Goal: Task Accomplishment & Management: Use online tool/utility

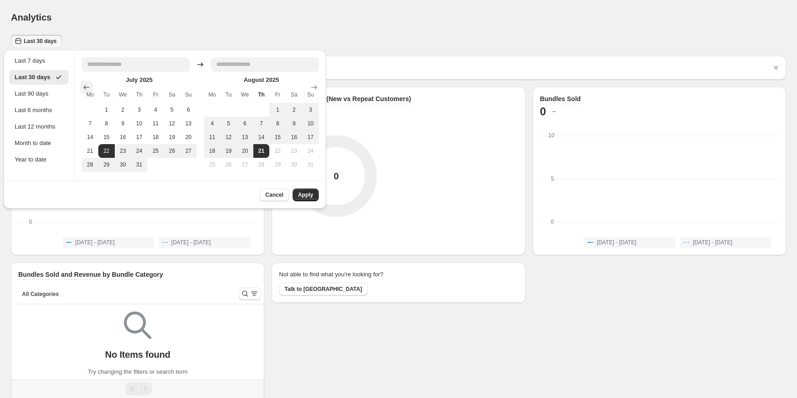
click at [84, 84] on icon "Show previous month, June 2025" at bounding box center [86, 87] width 9 height 9
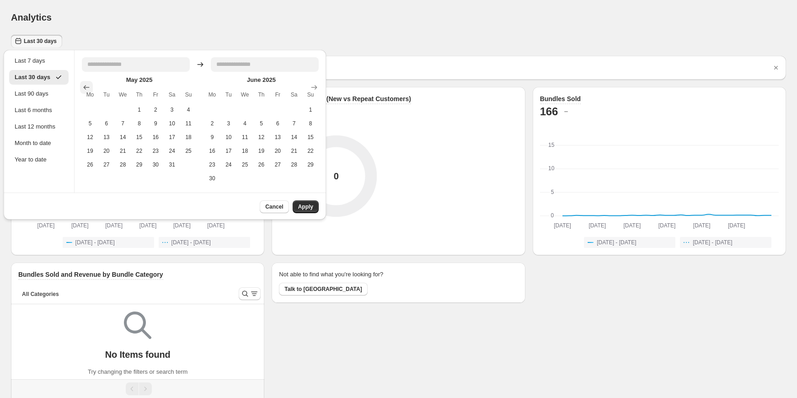
click at [84, 84] on icon "Show previous month, April 2025" at bounding box center [86, 87] width 9 height 9
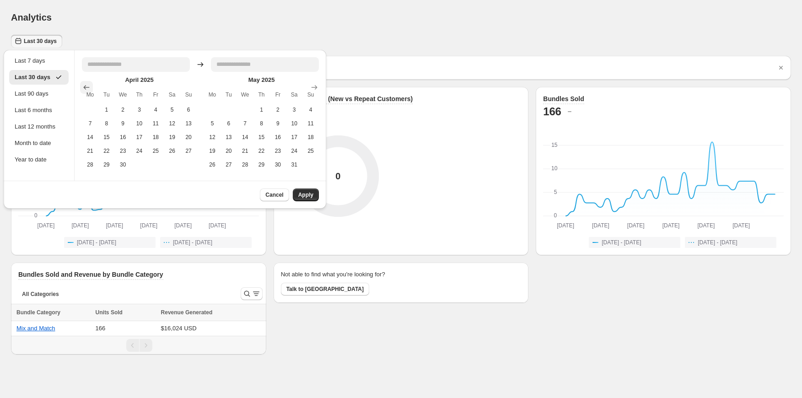
click at [84, 84] on icon "Show previous month, March 2025" at bounding box center [86, 87] width 9 height 9
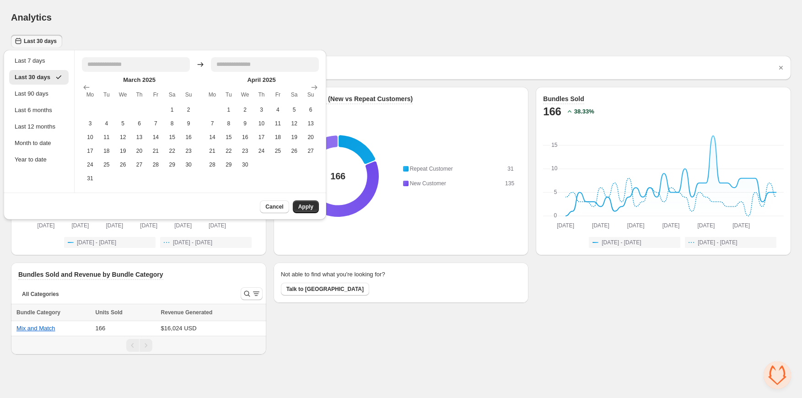
click at [80, 86] on div "[DATE] Mo Tu We Th Fr Sa Su 1 2 3 4 5 6 7 8 9 10 11 12 13 14 15 16 17 18 19 20 …" at bounding box center [197, 126] width 244 height 117
click at [84, 86] on icon "Show previous month, February 2025" at bounding box center [86, 87] width 9 height 9
click at [86, 88] on icon "Show previous month, January 2025" at bounding box center [86, 87] width 9 height 9
click at [126, 107] on button "1" at bounding box center [123, 110] width 16 height 14
type input "**********"
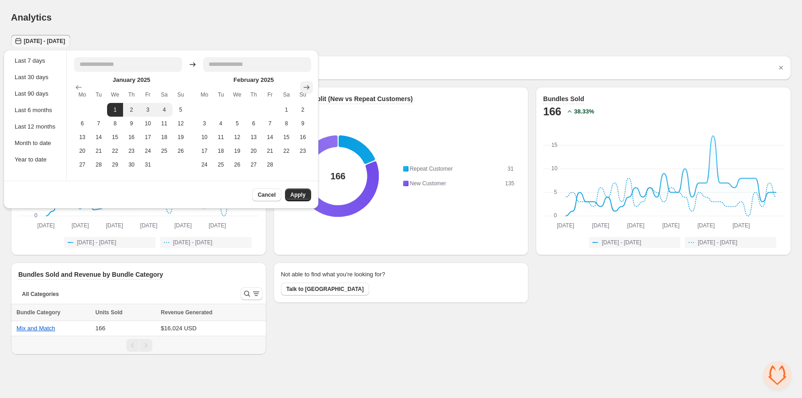
click at [309, 87] on icon "Show next month, March 2025" at bounding box center [306, 87] width 6 height 5
click at [309, 87] on icon "Show next month, April 2025" at bounding box center [306, 87] width 6 height 5
click at [309, 87] on icon "Show next month, June 2025" at bounding box center [306, 87] width 6 height 5
click at [309, 87] on icon "Show next month, July 2025" at bounding box center [306, 87] width 6 height 5
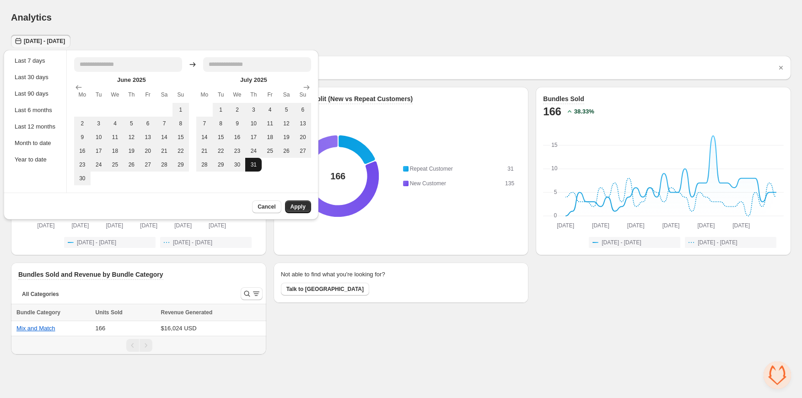
click at [261, 165] on button "31" at bounding box center [253, 165] width 16 height 14
type input "**********"
click at [309, 209] on button "Apply" at bounding box center [298, 206] width 26 height 13
